Goal: Transaction & Acquisition: Purchase product/service

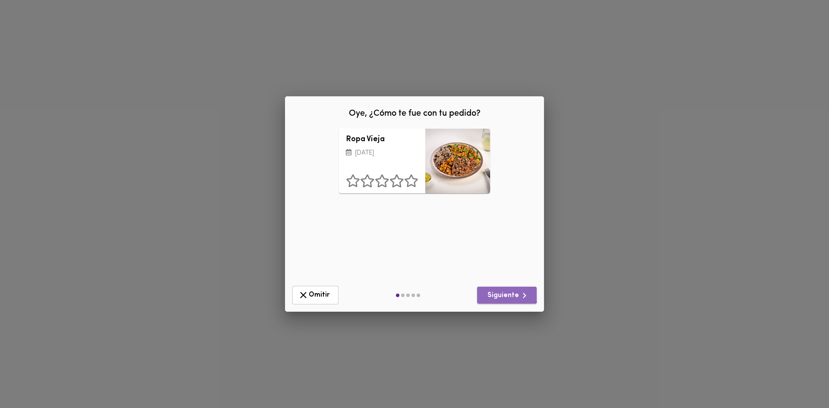
click at [502, 288] on button "Siguiente" at bounding box center [507, 295] width 60 height 17
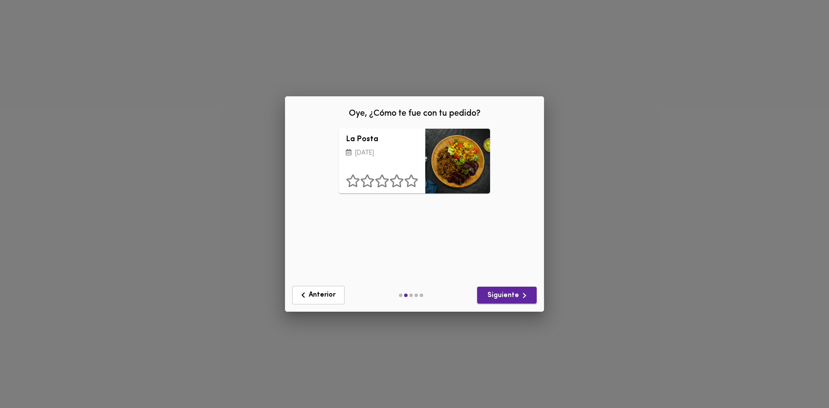
click at [501, 290] on button "Siguiente" at bounding box center [507, 295] width 60 height 17
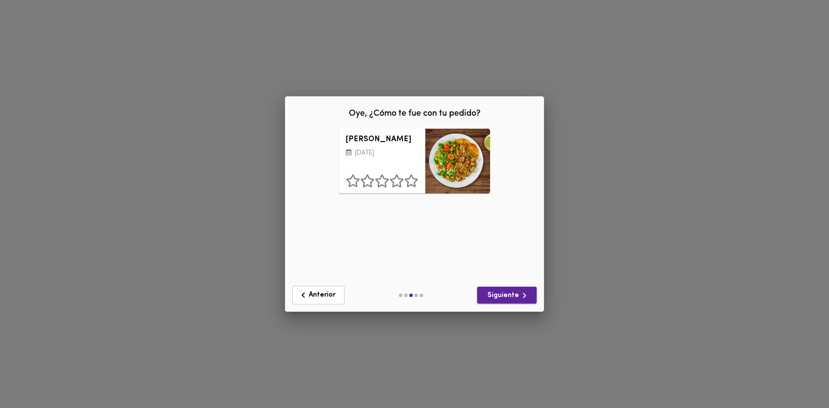
click at [501, 290] on span "Siguiente" at bounding box center [507, 295] width 46 height 11
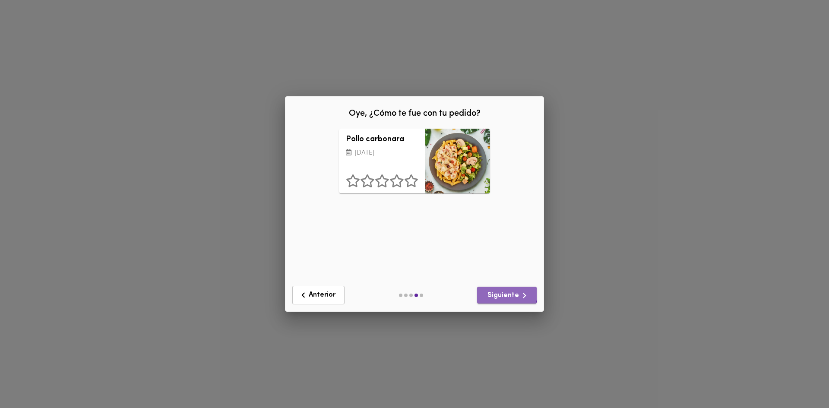
click at [501, 290] on span "Siguiente" at bounding box center [507, 295] width 46 height 11
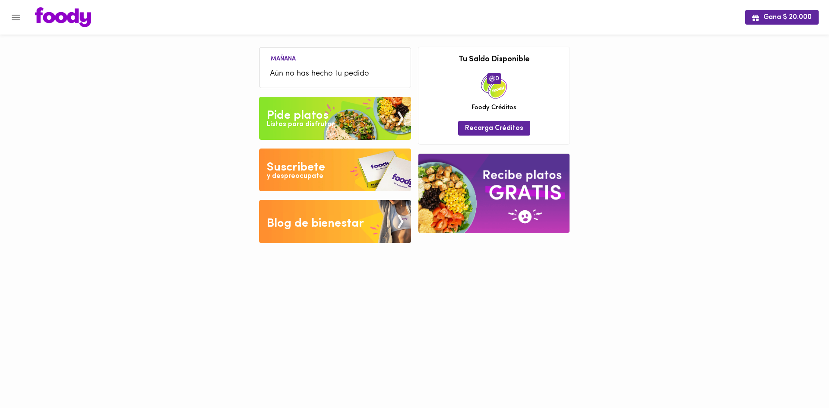
click at [329, 112] on img at bounding box center [335, 118] width 152 height 43
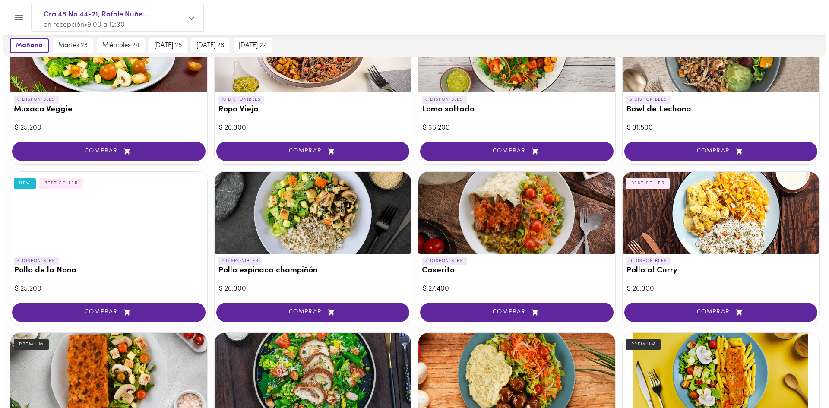
scroll to position [129, 0]
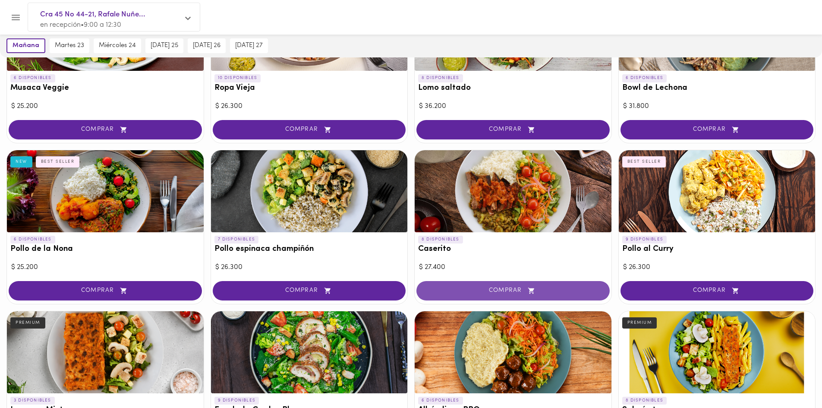
click at [548, 292] on span "COMPRAR" at bounding box center [513, 290] width 172 height 7
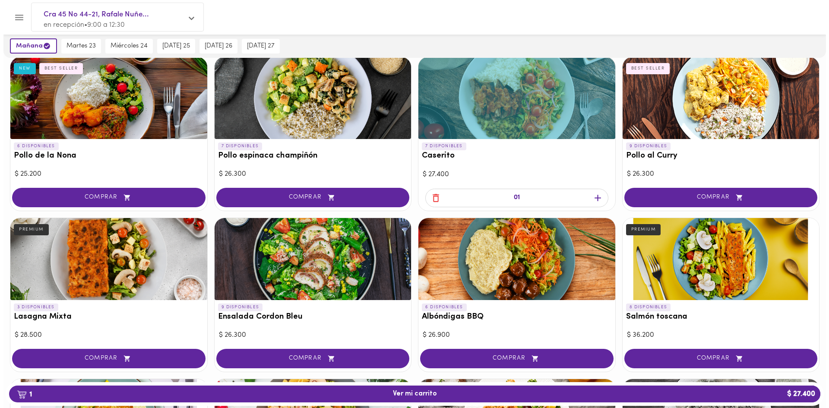
scroll to position [173, 0]
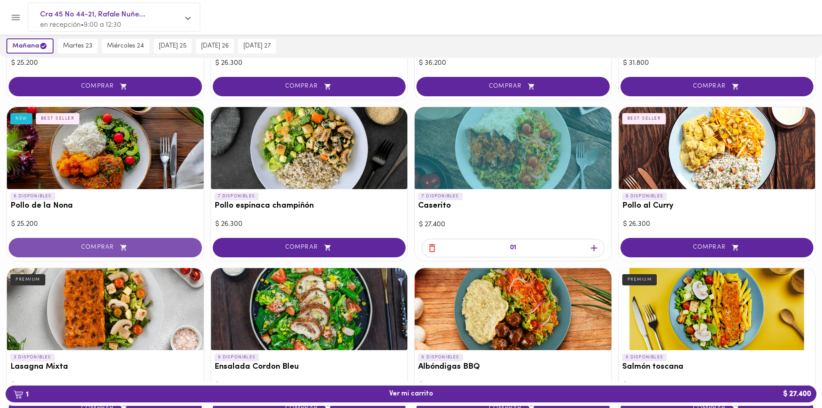
click at [131, 245] on span "COMPRAR" at bounding box center [105, 247] width 172 height 7
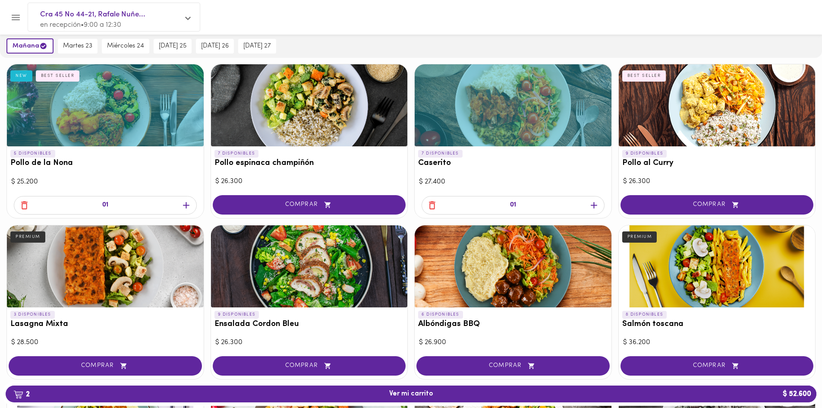
scroll to position [216, 0]
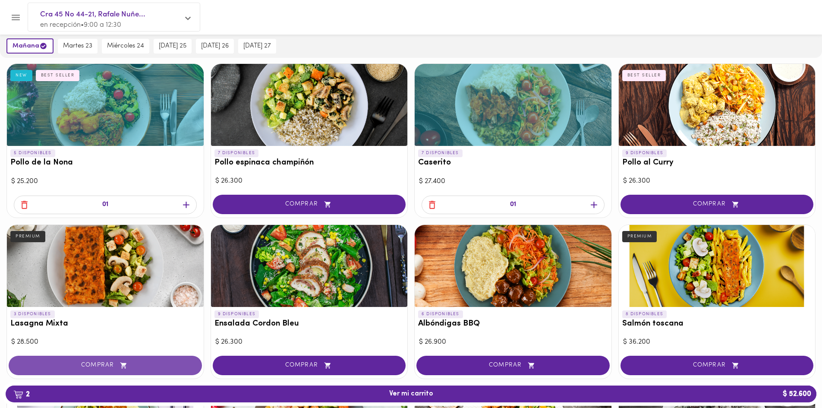
click at [142, 369] on button "COMPRAR" at bounding box center [105, 365] width 193 height 19
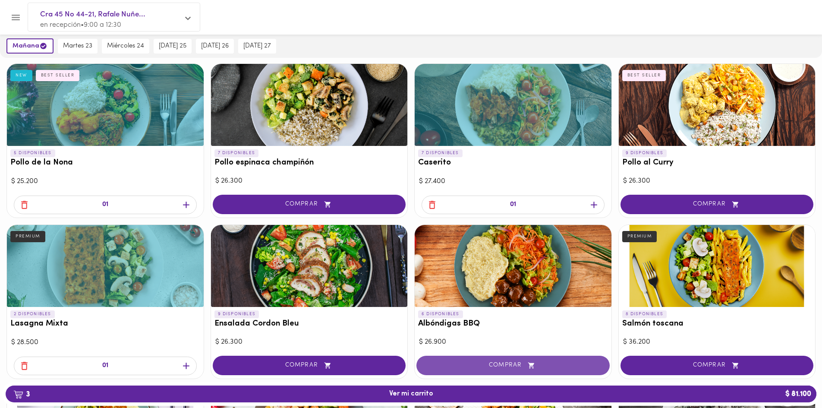
click at [559, 362] on span "COMPRAR" at bounding box center [513, 365] width 172 height 7
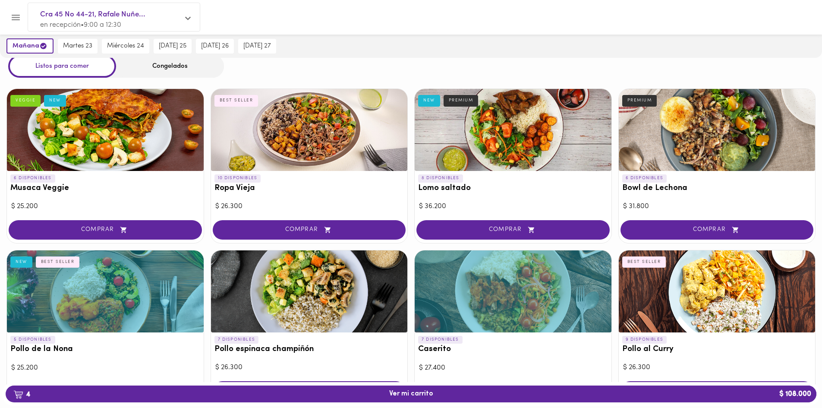
scroll to position [0, 0]
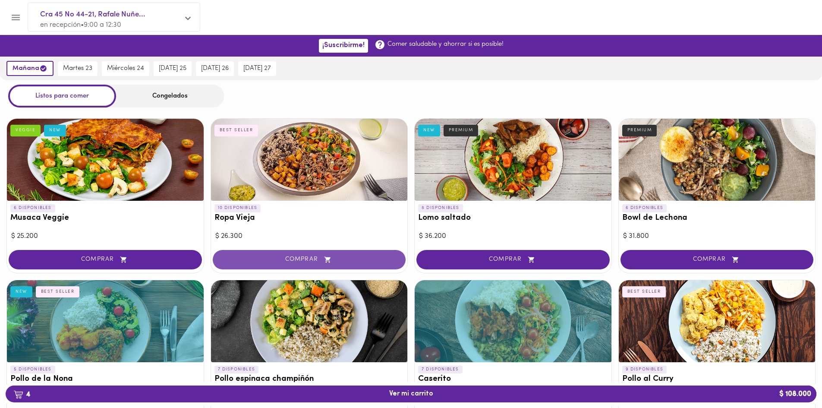
click at [291, 253] on button "COMPRAR" at bounding box center [309, 259] width 193 height 19
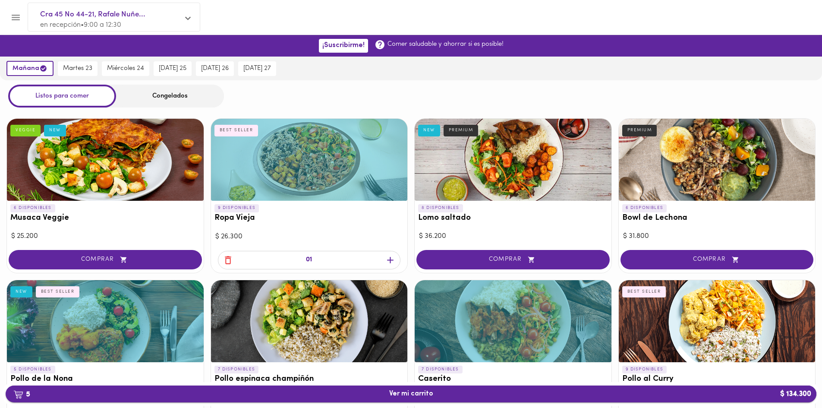
click at [523, 397] on span "5 Ver mi carrito $ 134.300" at bounding box center [411, 394] width 797 height 8
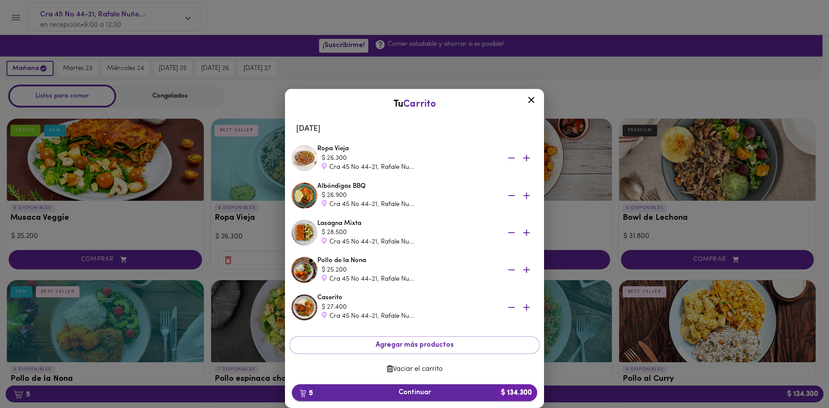
click at [507, 393] on b "$ 134.300" at bounding box center [515, 392] width 41 height 17
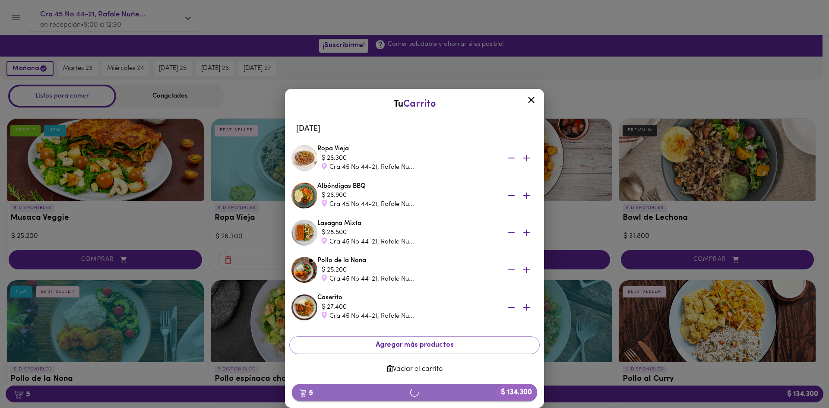
click at [447, 392] on span "5 $ 134.300" at bounding box center [414, 392] width 231 height 9
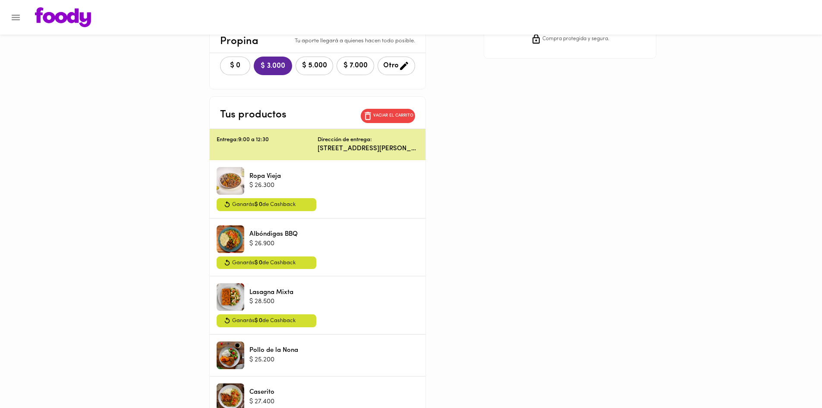
scroll to position [216, 0]
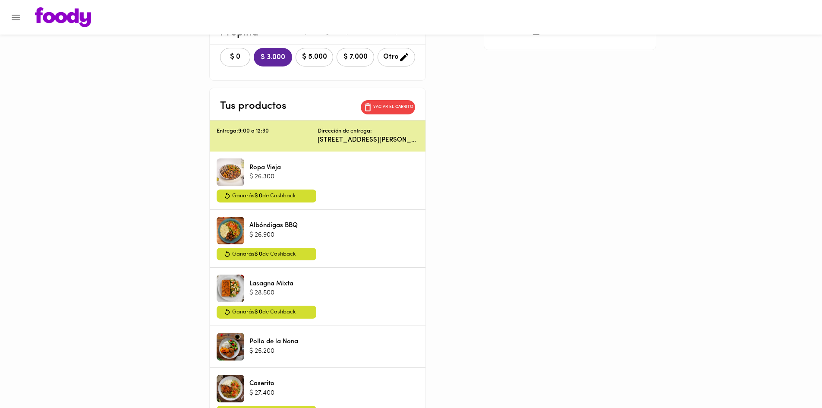
click at [383, 55] on span "Otro" at bounding box center [396, 57] width 26 height 11
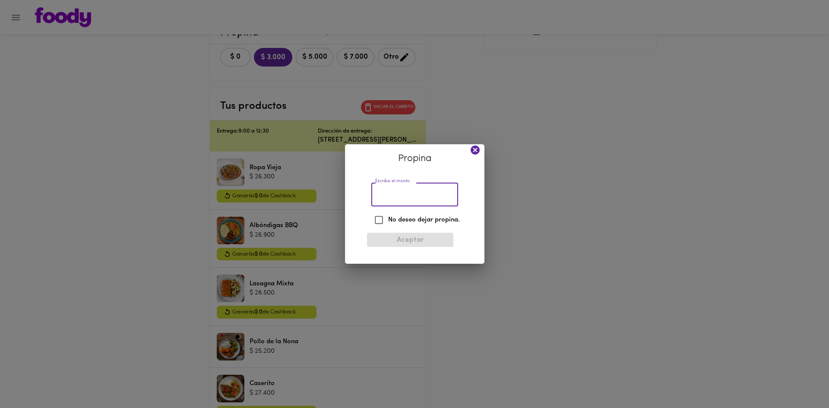
click at [406, 193] on input "Escribe el monto" at bounding box center [414, 195] width 87 height 24
type input "1000"
click at [430, 245] on button "Aceptar" at bounding box center [410, 240] width 86 height 14
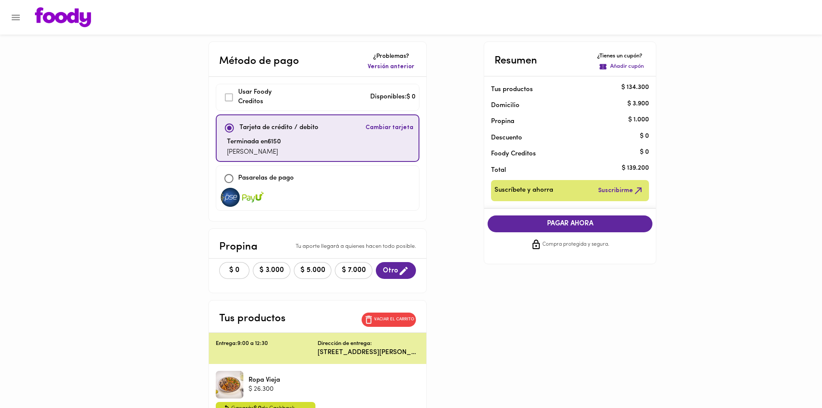
scroll to position [0, 0]
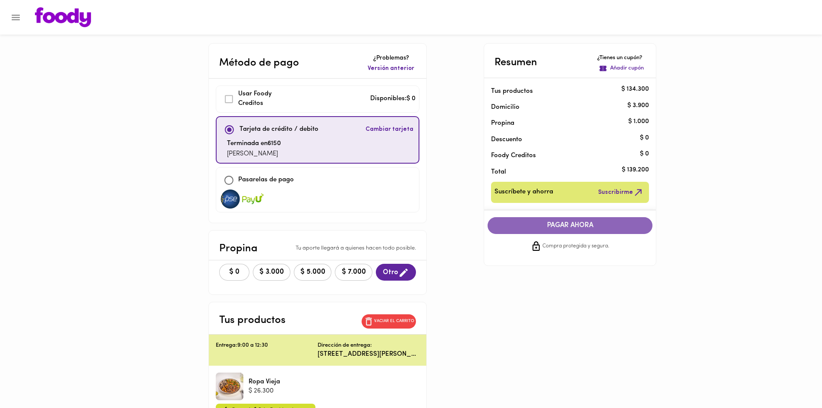
click at [643, 227] on span "PAGAR AHORA" at bounding box center [570, 225] width 148 height 8
